Goal: Complete application form: Complete application form

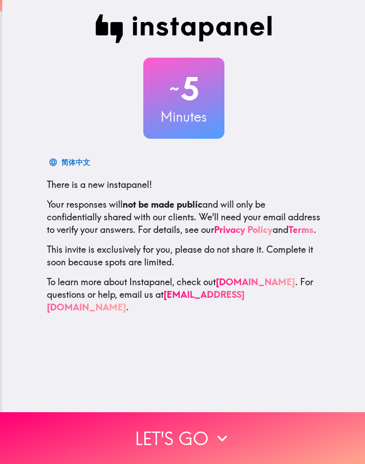
click at [60, 429] on button "Let's go" at bounding box center [182, 438] width 365 height 52
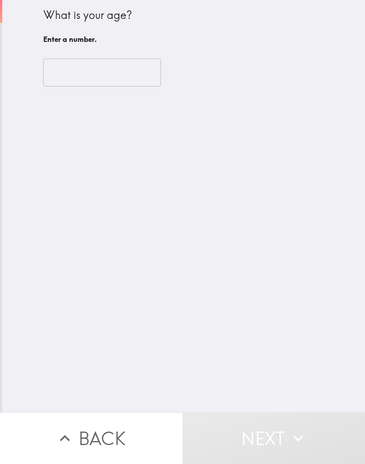
click at [118, 71] on input "number" at bounding box center [102, 73] width 118 height 28
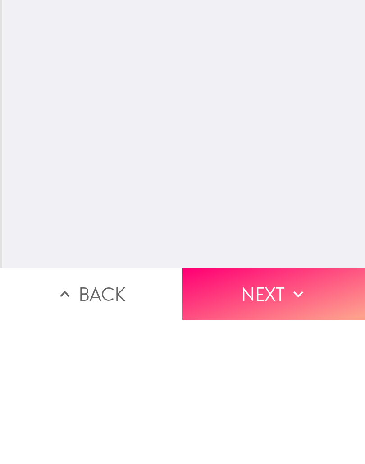
type input "45"
click at [286, 412] on button "Next" at bounding box center [273, 438] width 182 height 52
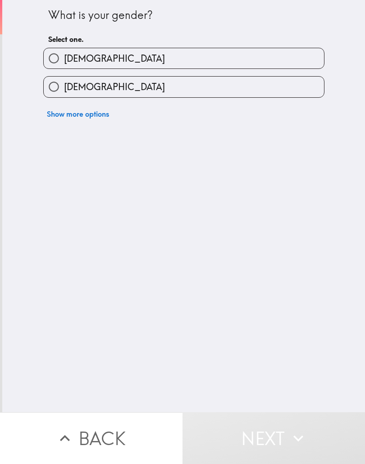
click at [115, 81] on label "[DEMOGRAPHIC_DATA]" at bounding box center [184, 87] width 280 height 20
click at [64, 81] on input "[DEMOGRAPHIC_DATA]" at bounding box center [54, 87] width 20 height 20
radio input "true"
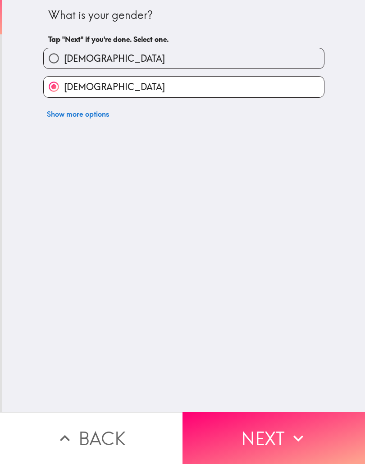
click at [280, 437] on button "Next" at bounding box center [273, 438] width 182 height 52
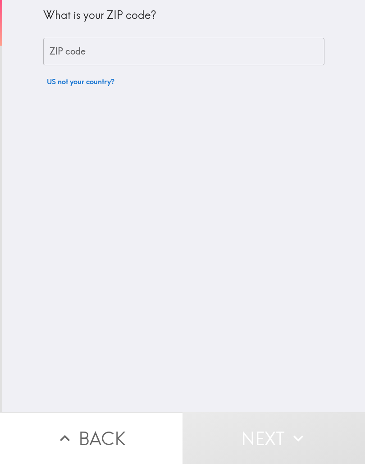
click at [82, 47] on div "ZIP code ZIP code" at bounding box center [183, 52] width 281 height 28
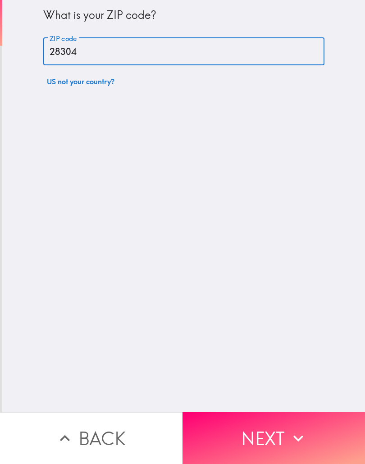
type input "28304"
click at [304, 274] on div "What is your ZIP code? ZIP code 28304 ZIP code US not your country?" at bounding box center [183, 206] width 362 height 412
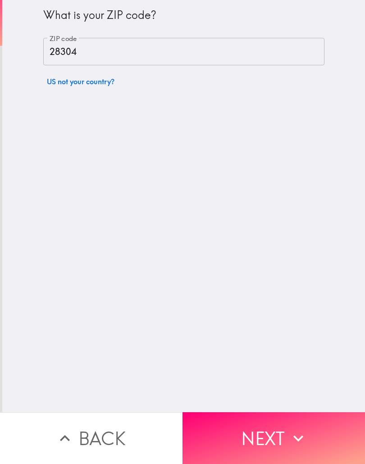
click at [266, 456] on button "Next" at bounding box center [273, 438] width 182 height 52
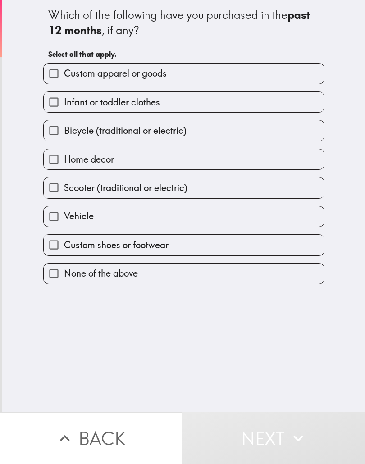
click at [55, 165] on input "Home decor" at bounding box center [54, 159] width 20 height 20
checkbox input "true"
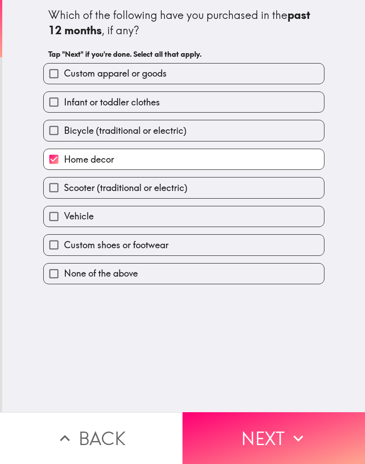
click at [285, 448] on button "Next" at bounding box center [273, 438] width 182 height 52
